Goal: Task Accomplishment & Management: Use online tool/utility

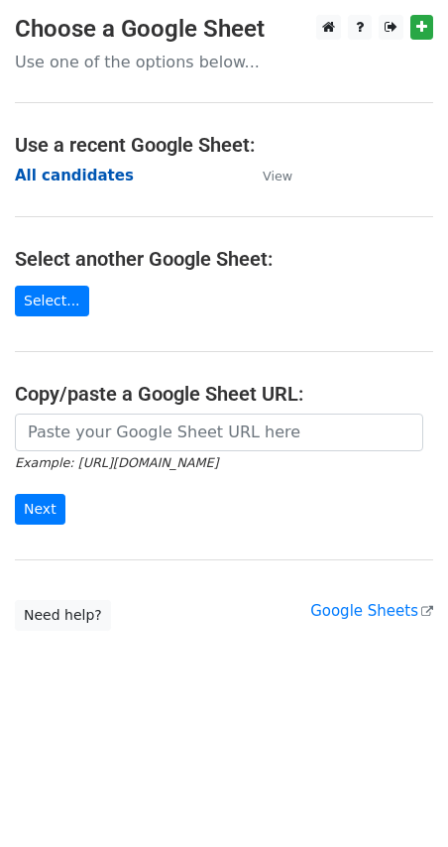
click at [56, 174] on strong "All candidates" at bounding box center [74, 176] width 119 height 18
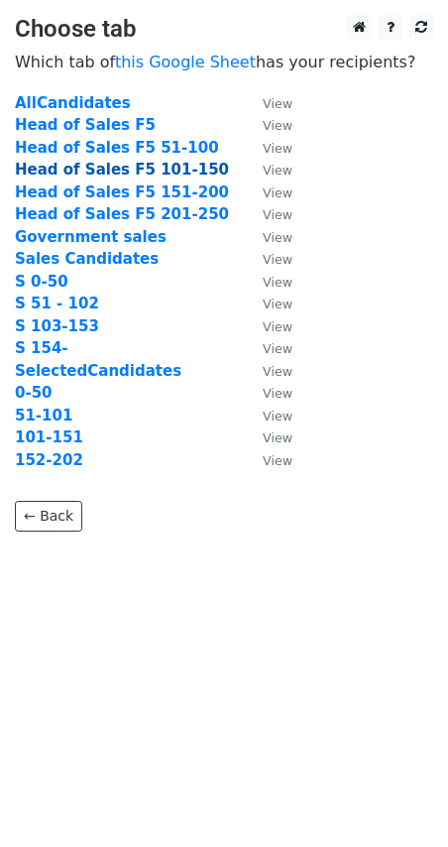
click at [70, 170] on strong "Head of Sales F5 101-150" at bounding box center [122, 170] width 214 height 18
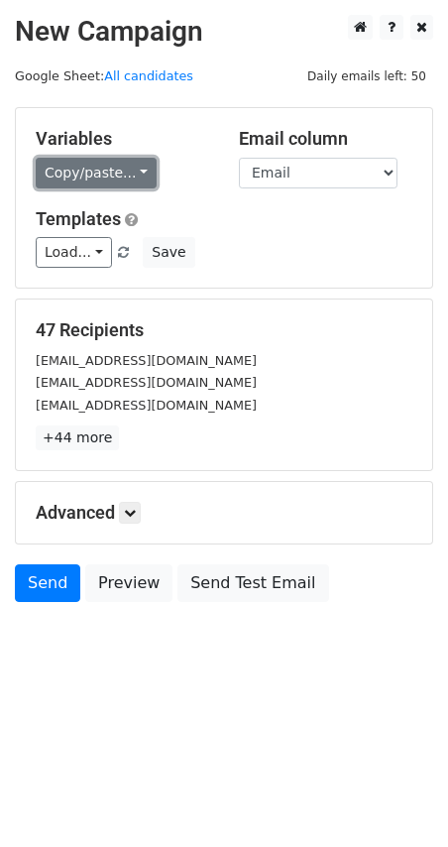
click at [126, 172] on link "Copy/paste..." at bounding box center [96, 173] width 121 height 31
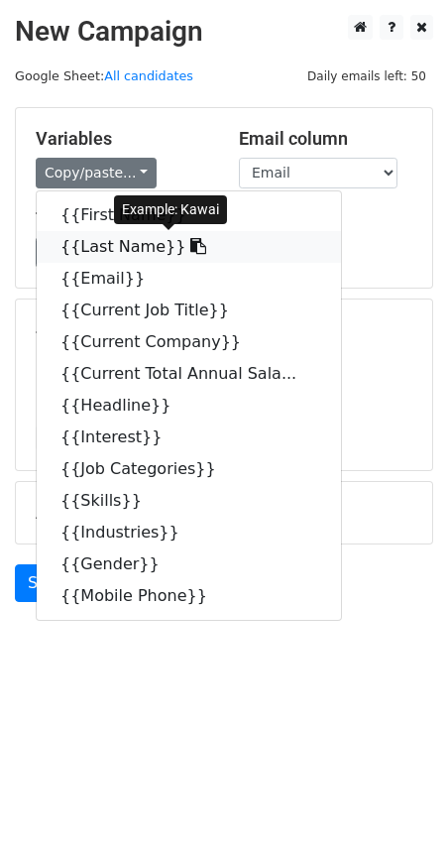
click at [128, 246] on link "{{Last Name}}" at bounding box center [189, 247] width 304 height 32
